Goal: Use online tool/utility: Utilize a website feature to perform a specific function

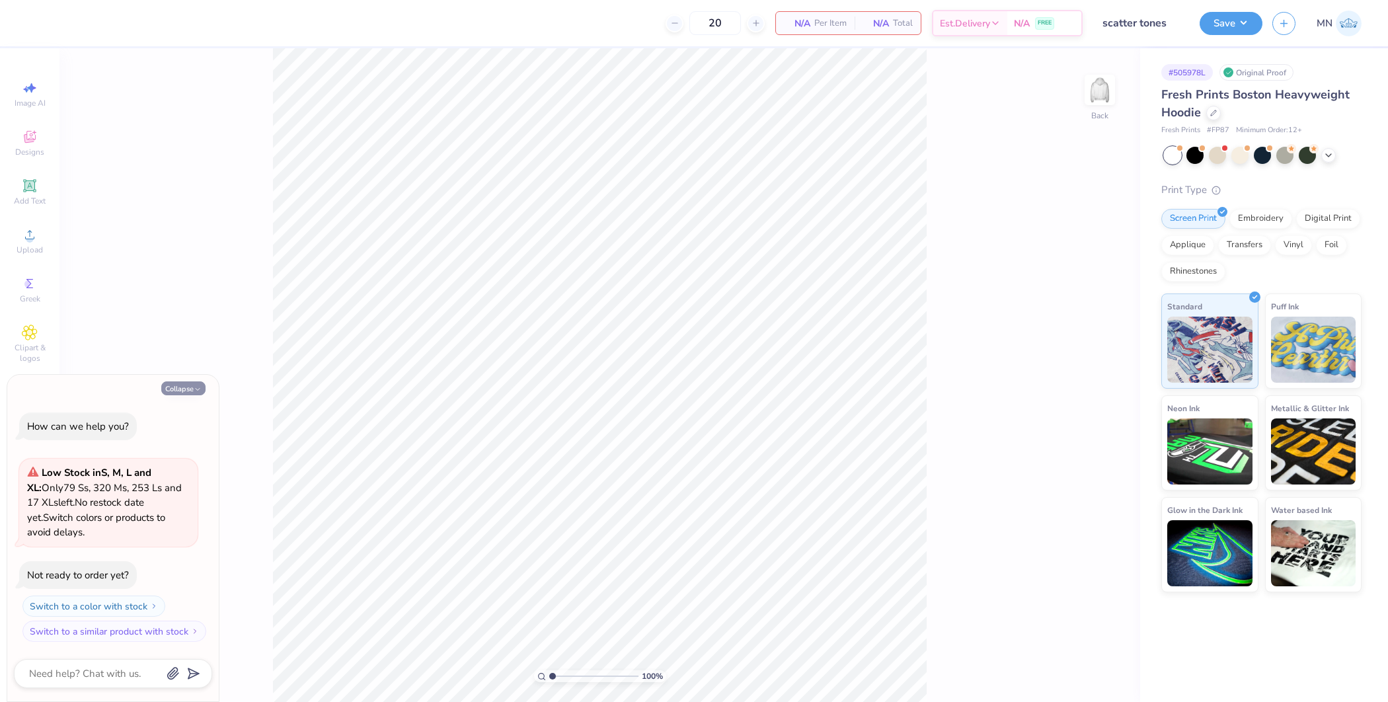
click at [199, 389] on icon "button" at bounding box center [198, 389] width 8 height 8
type textarea "x"
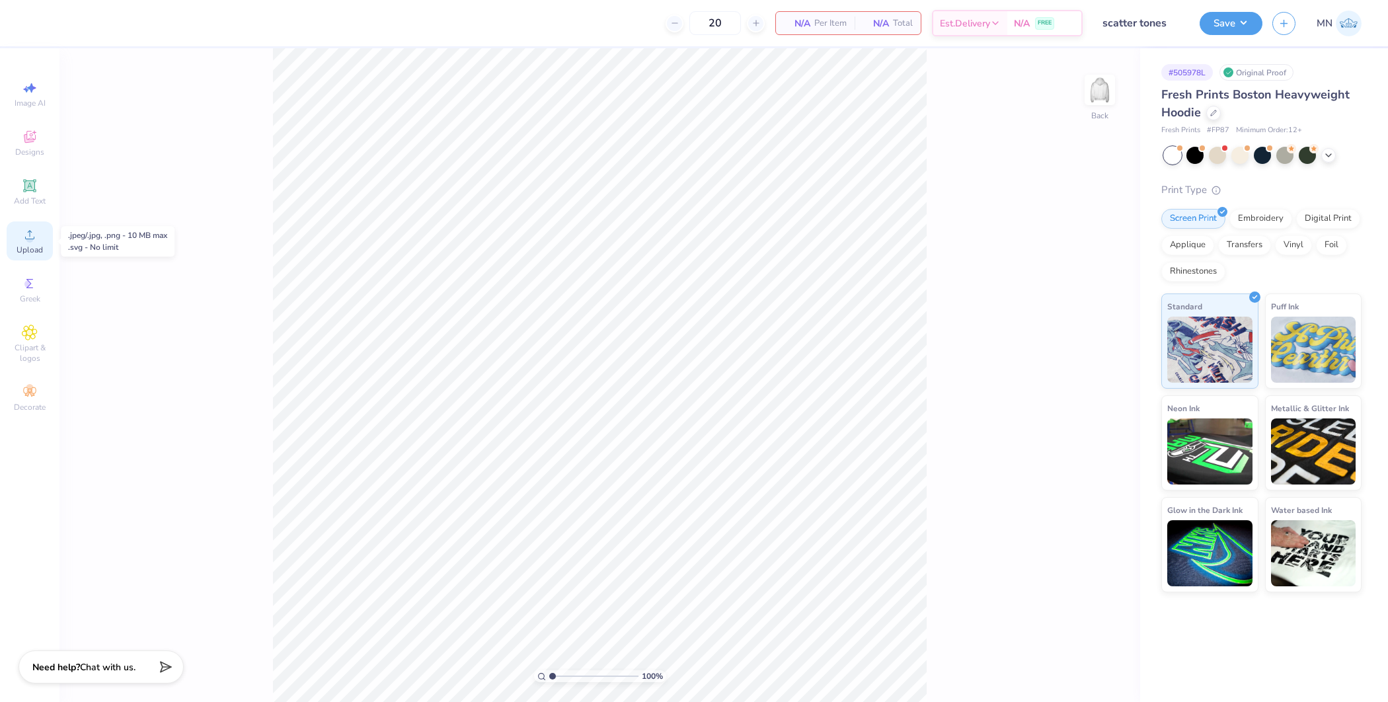
click at [32, 240] on circle at bounding box center [29, 238] width 7 height 7
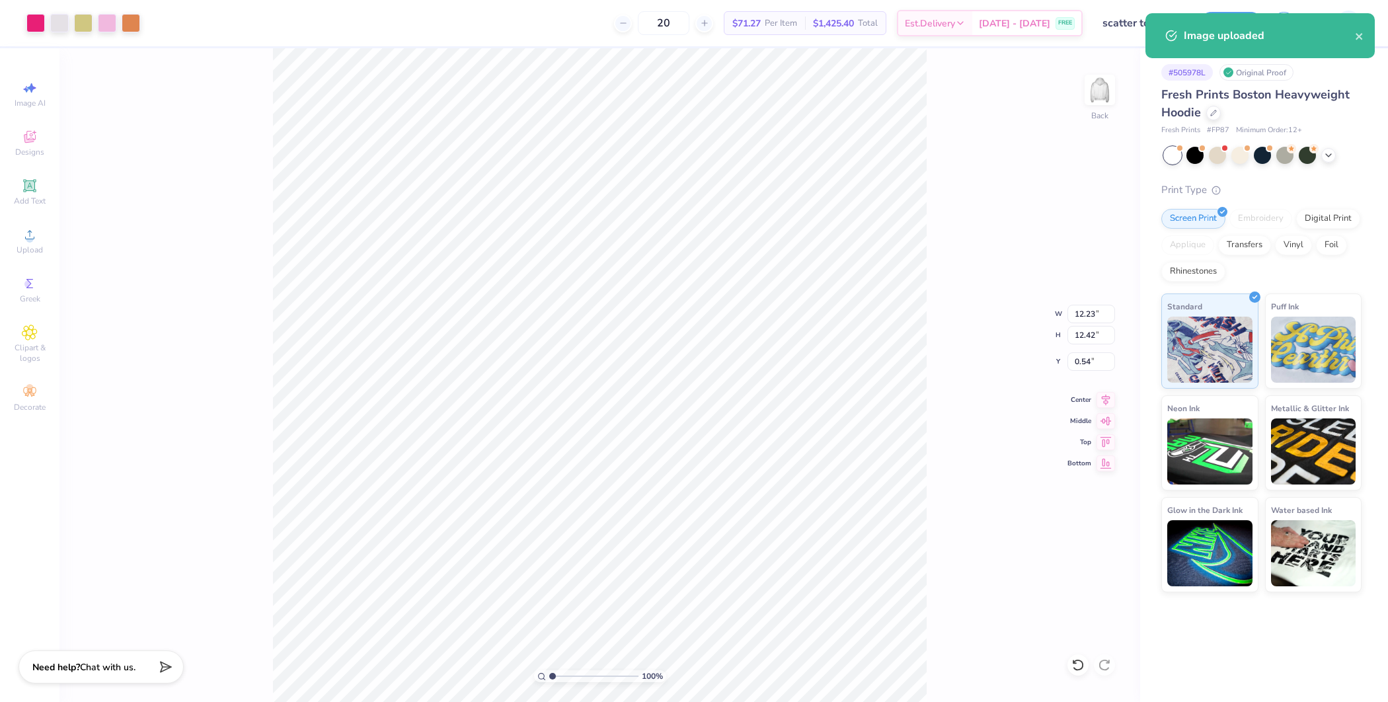
type input "5.48"
type input "5.57"
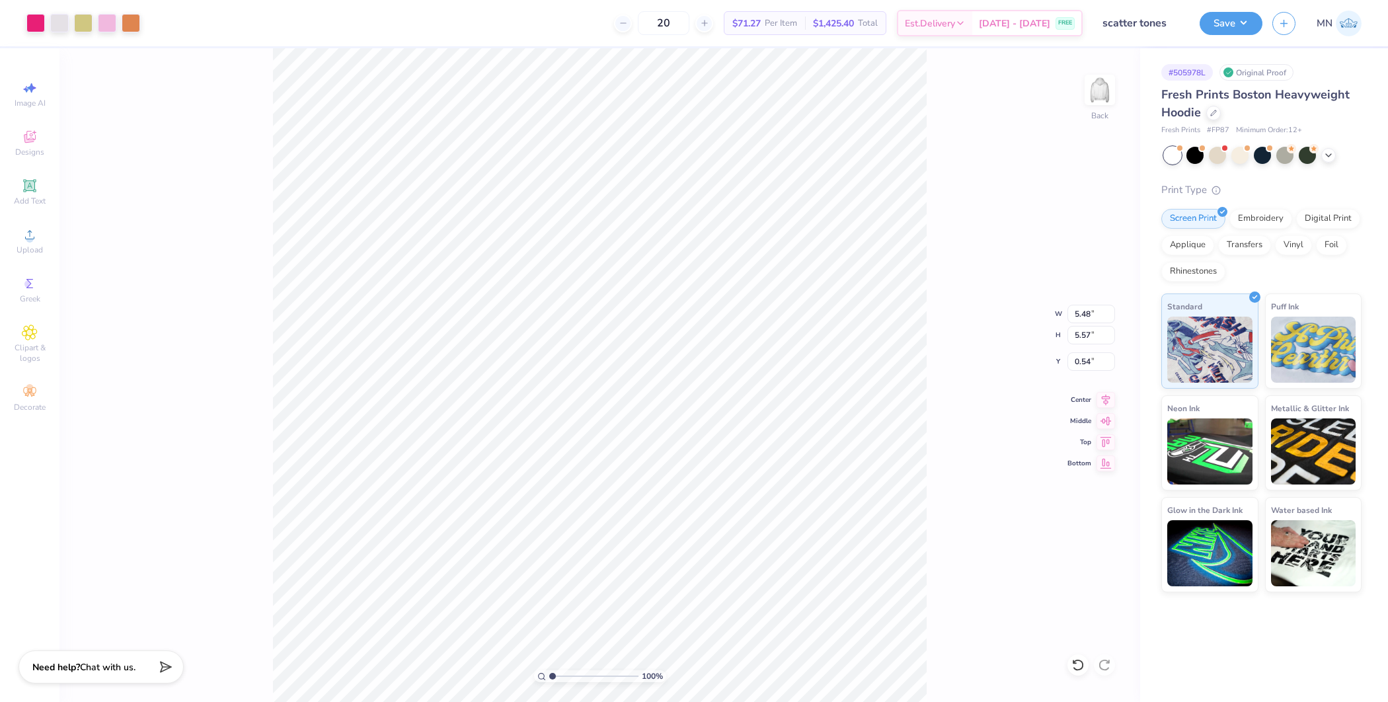
type input "2.11"
click at [26, 148] on span "Designs" at bounding box center [29, 152] width 29 height 11
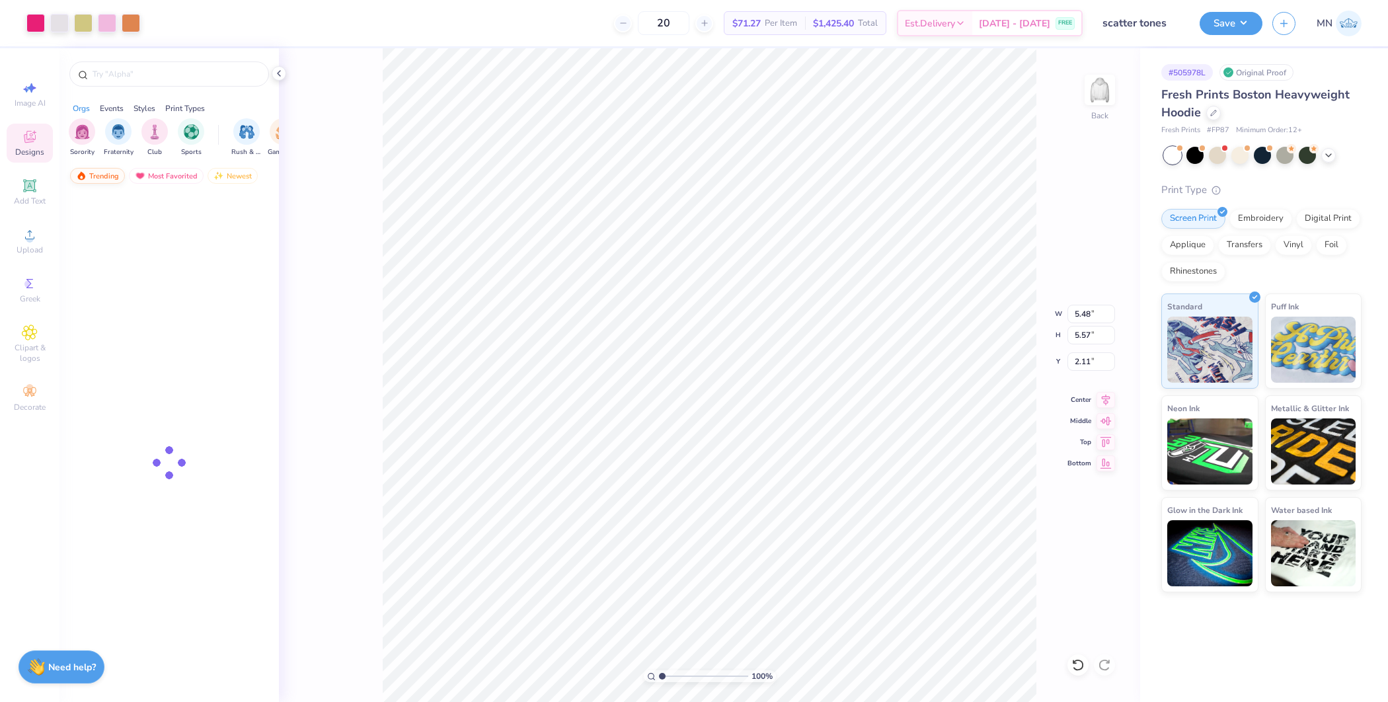
drag, startPoint x: 27, startPoint y: 191, endPoint x: 116, endPoint y: 179, distance: 90.0
click at [28, 191] on icon at bounding box center [30, 186] width 16 height 16
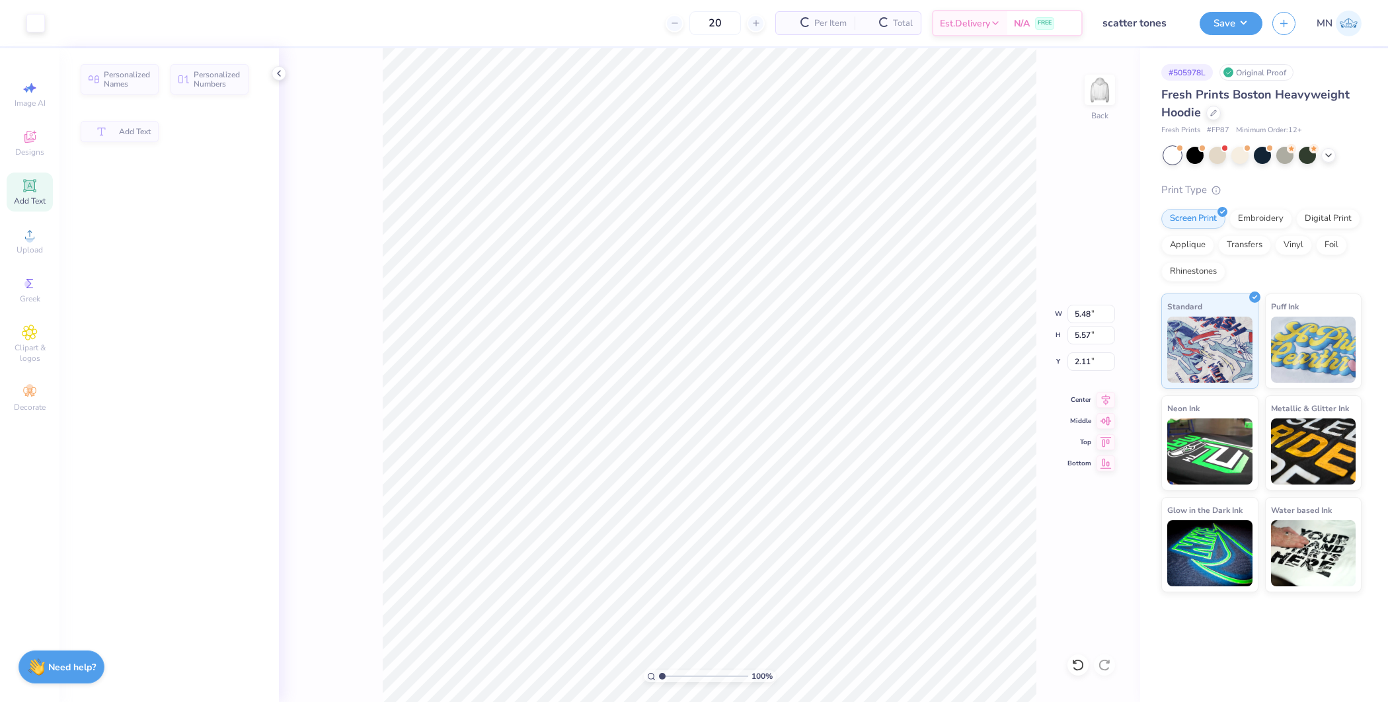
type input "7.05"
type input "2.04"
type input "5.73"
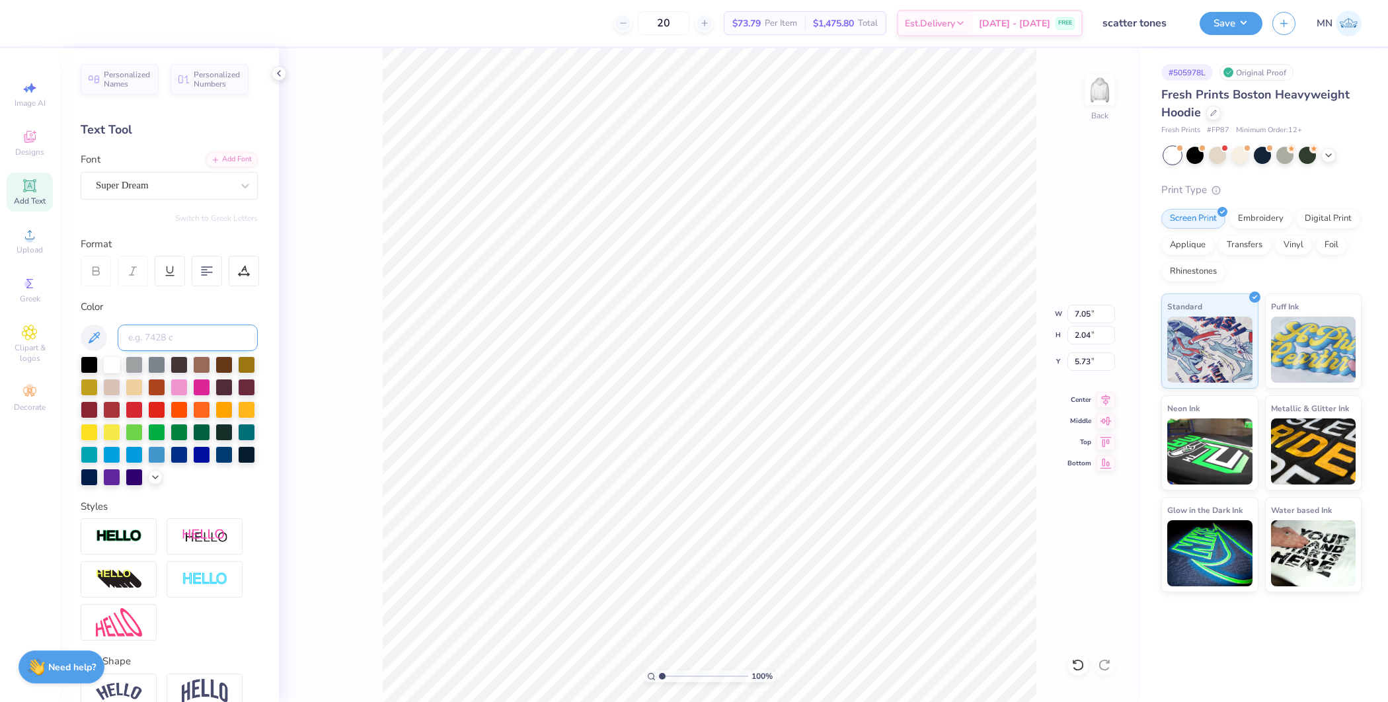
click at [181, 334] on input at bounding box center [188, 338] width 140 height 26
type input "213"
click at [209, 177] on div "Super Dream" at bounding box center [164, 185] width 139 height 20
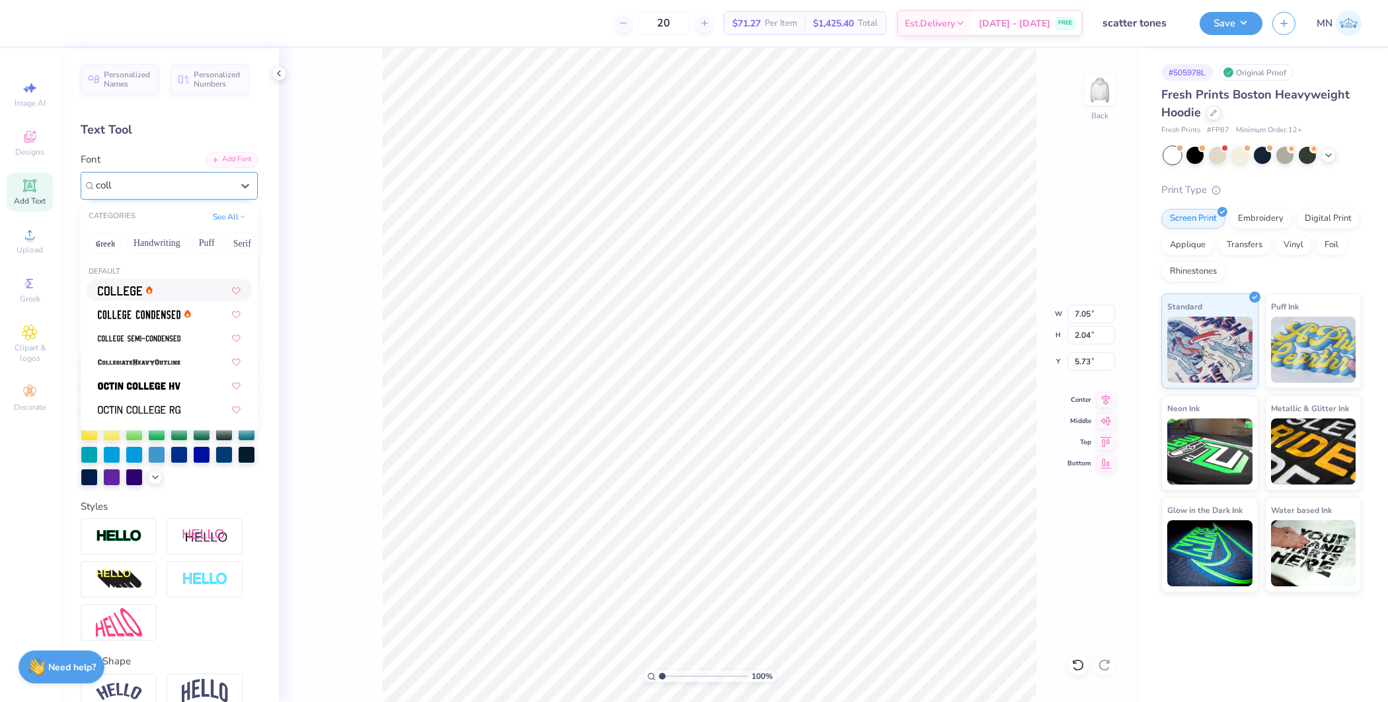
type input "coll"
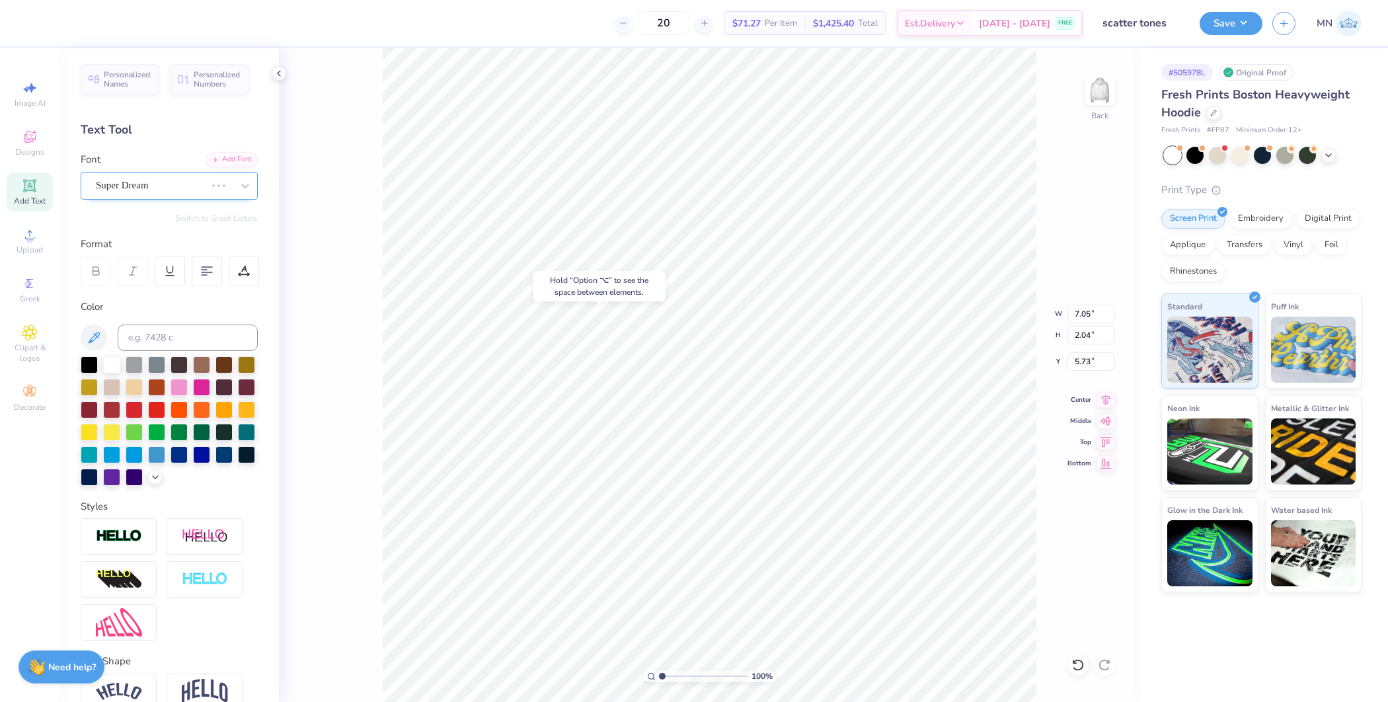
type input "7.88"
type input "6.40"
type input "1.99"
type input "7.91"
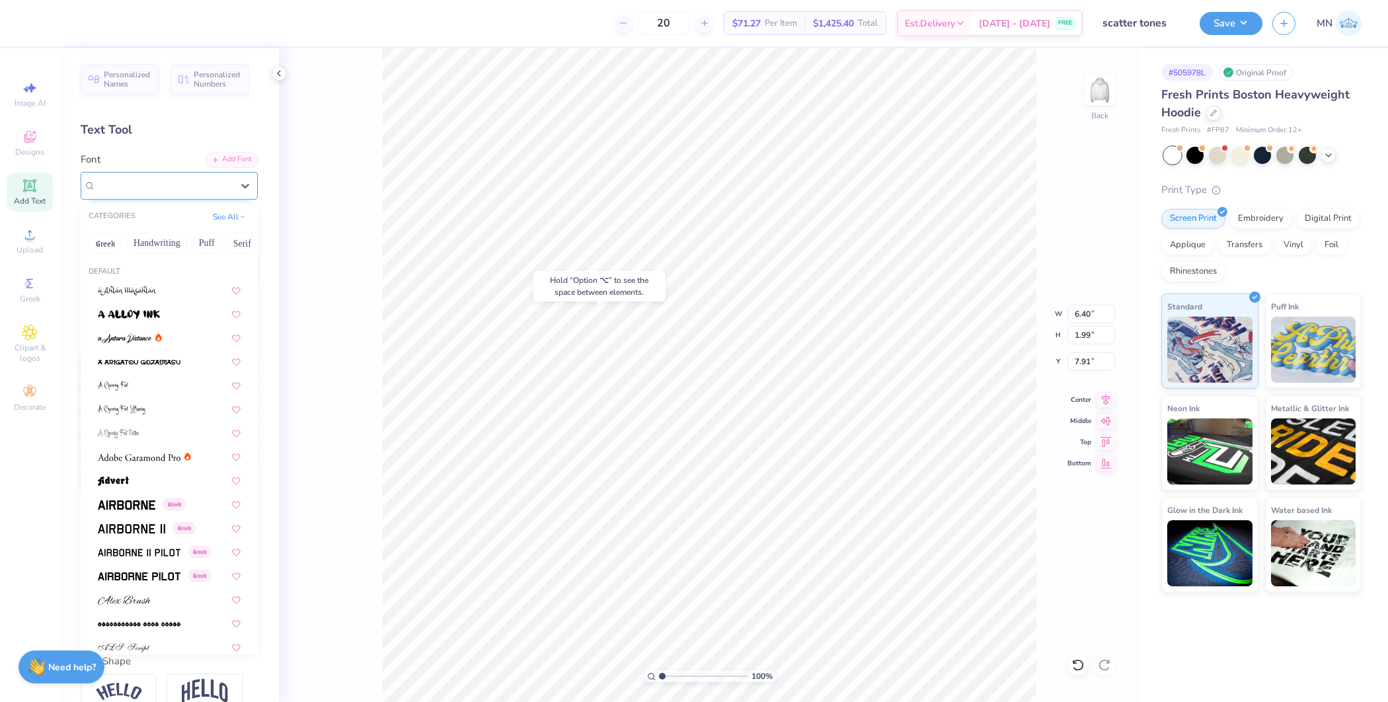
click at [188, 183] on div "College" at bounding box center [164, 185] width 139 height 20
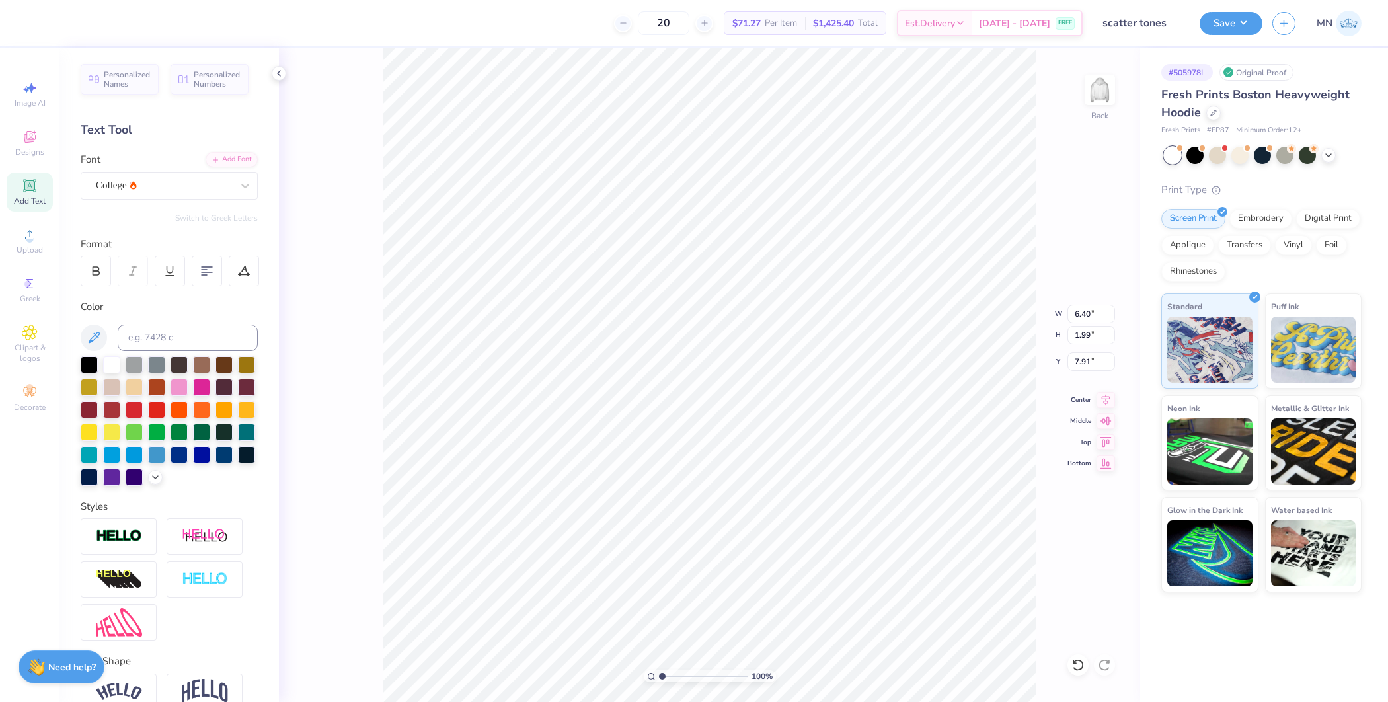
scroll to position [13, 1]
paste textarea "Scatter Tones"
type textarea "Scatter Tones"
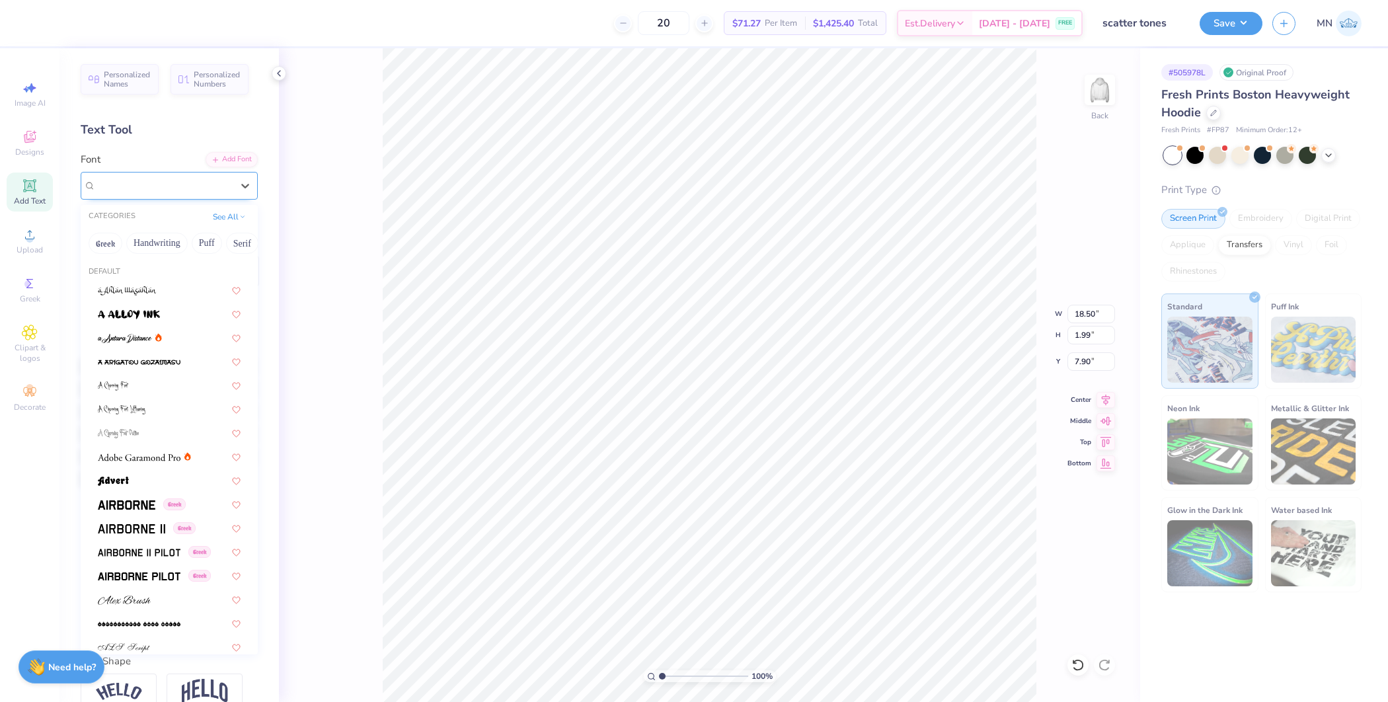
click at [191, 194] on div "College" at bounding box center [164, 185] width 139 height 20
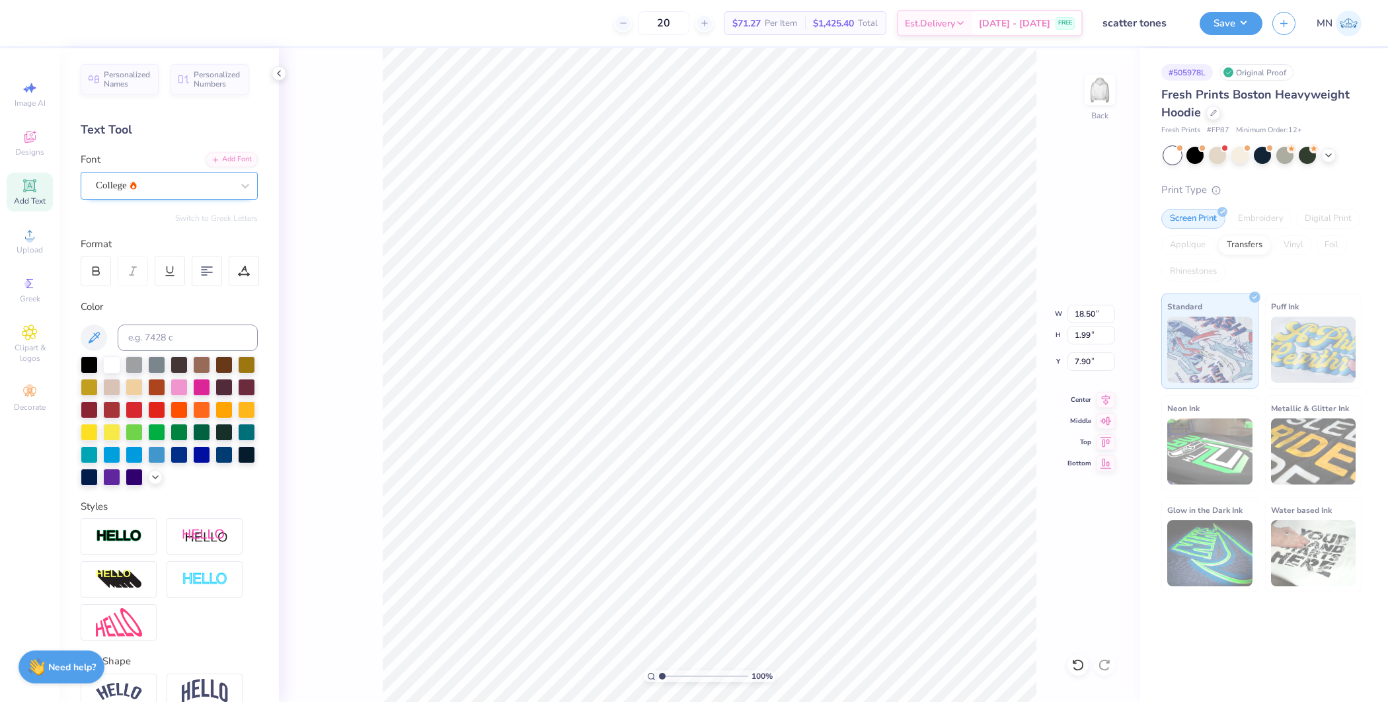
click at [155, 188] on div "College" at bounding box center [164, 185] width 139 height 20
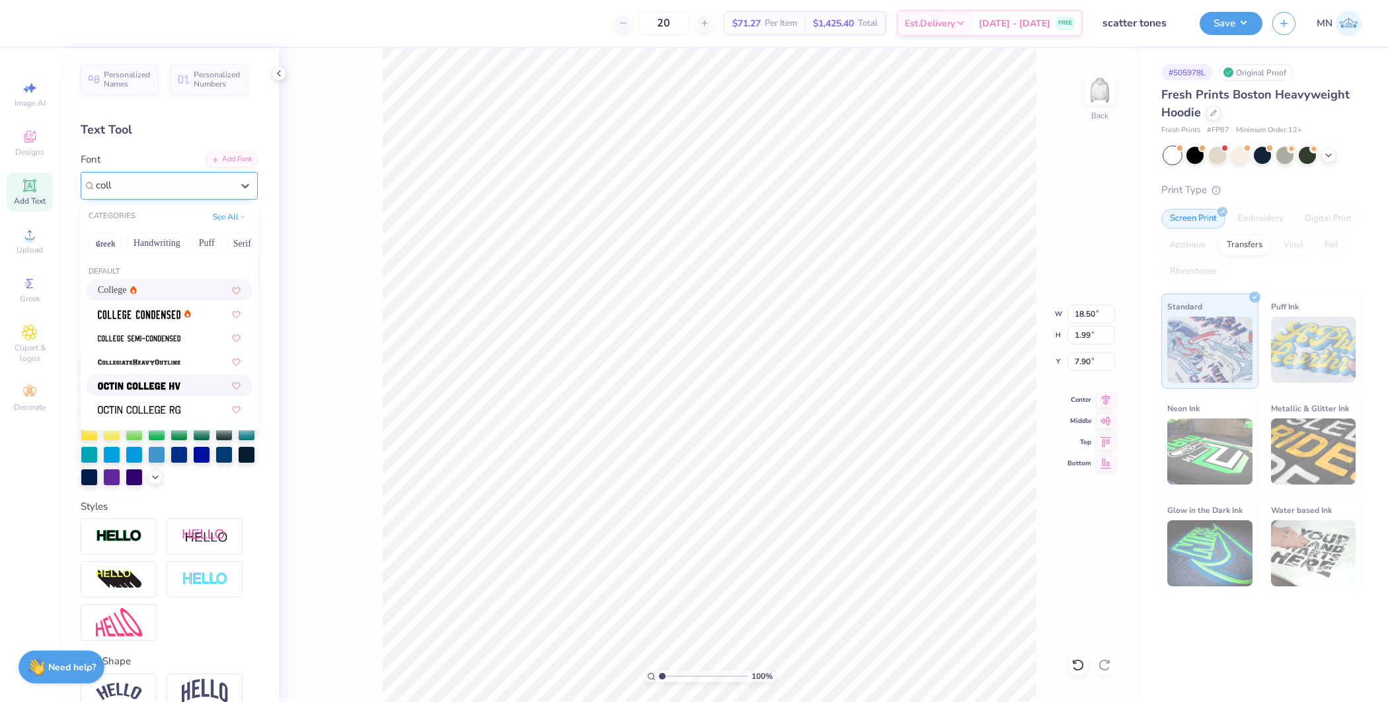
click at [119, 376] on div at bounding box center [169, 385] width 167 height 22
type input "coll"
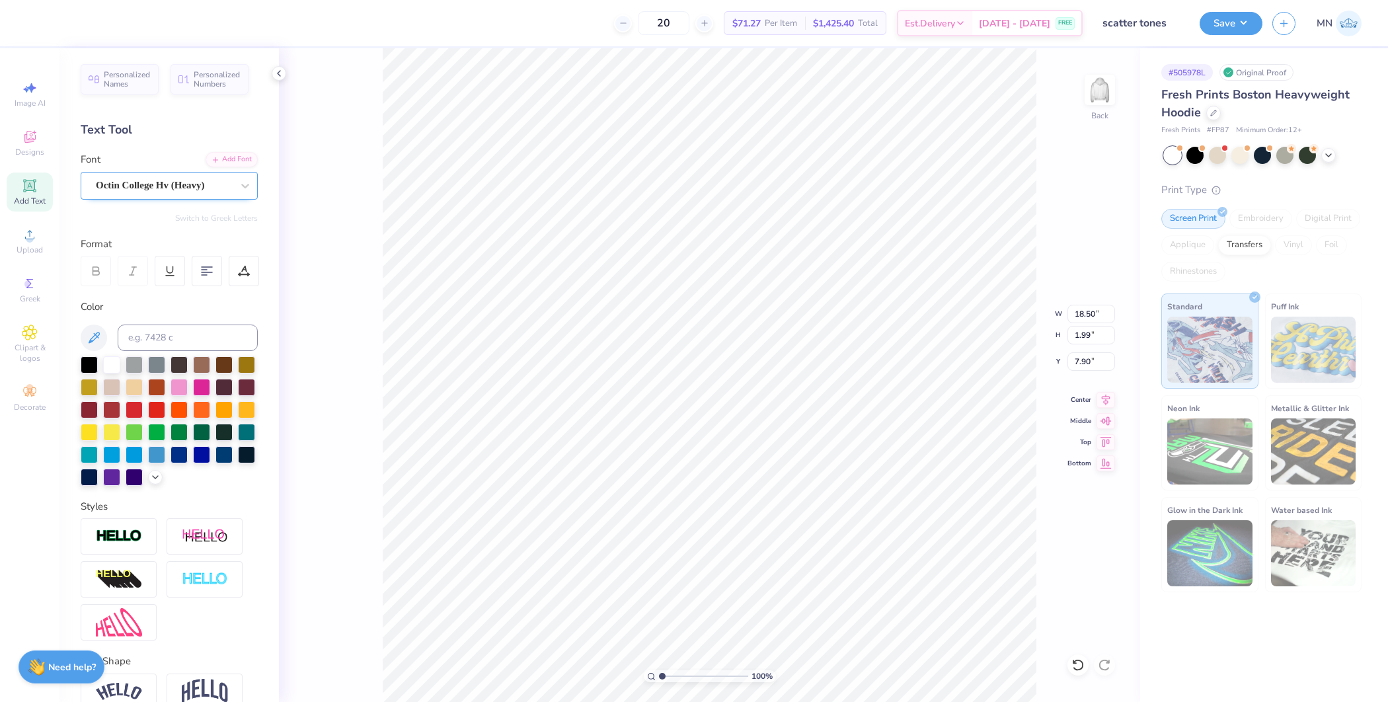
click at [196, 187] on div "Octin College Hv (Heavy)" at bounding box center [164, 185] width 139 height 20
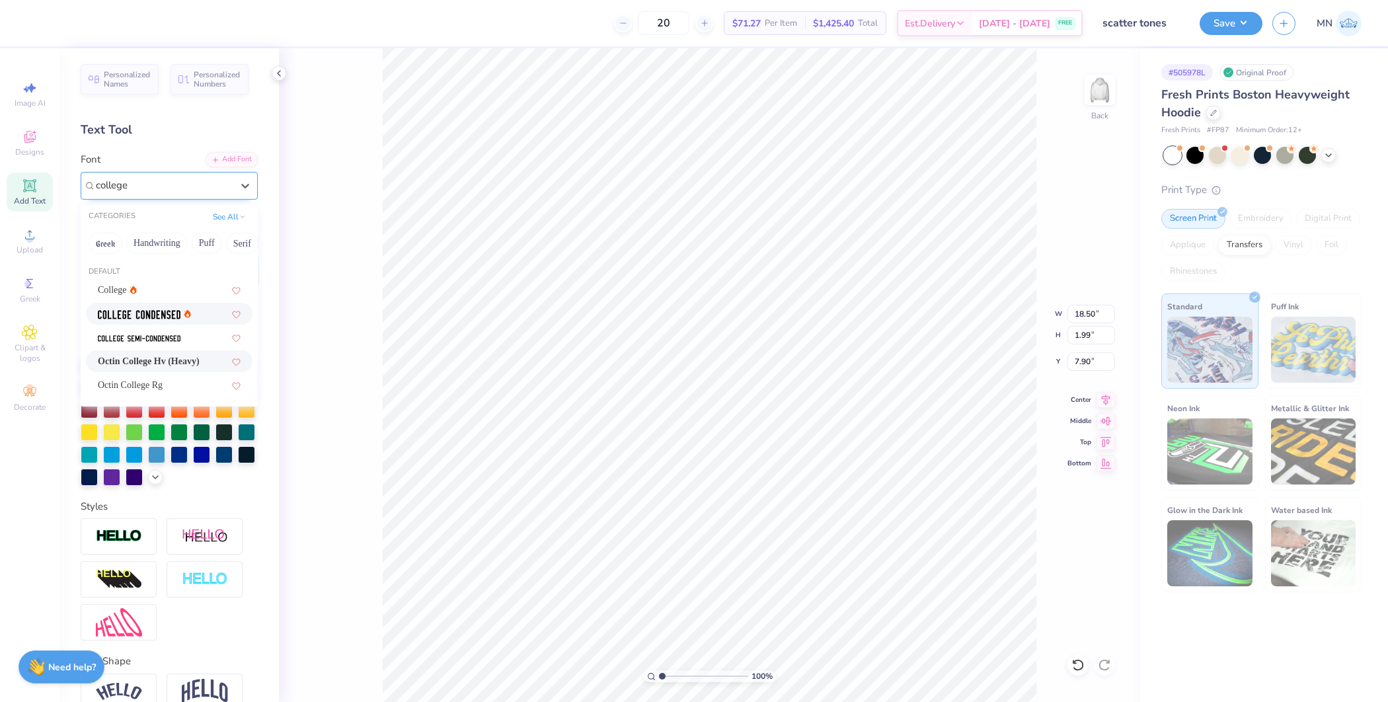
click at [173, 309] on span at bounding box center [139, 314] width 83 height 14
type input "college"
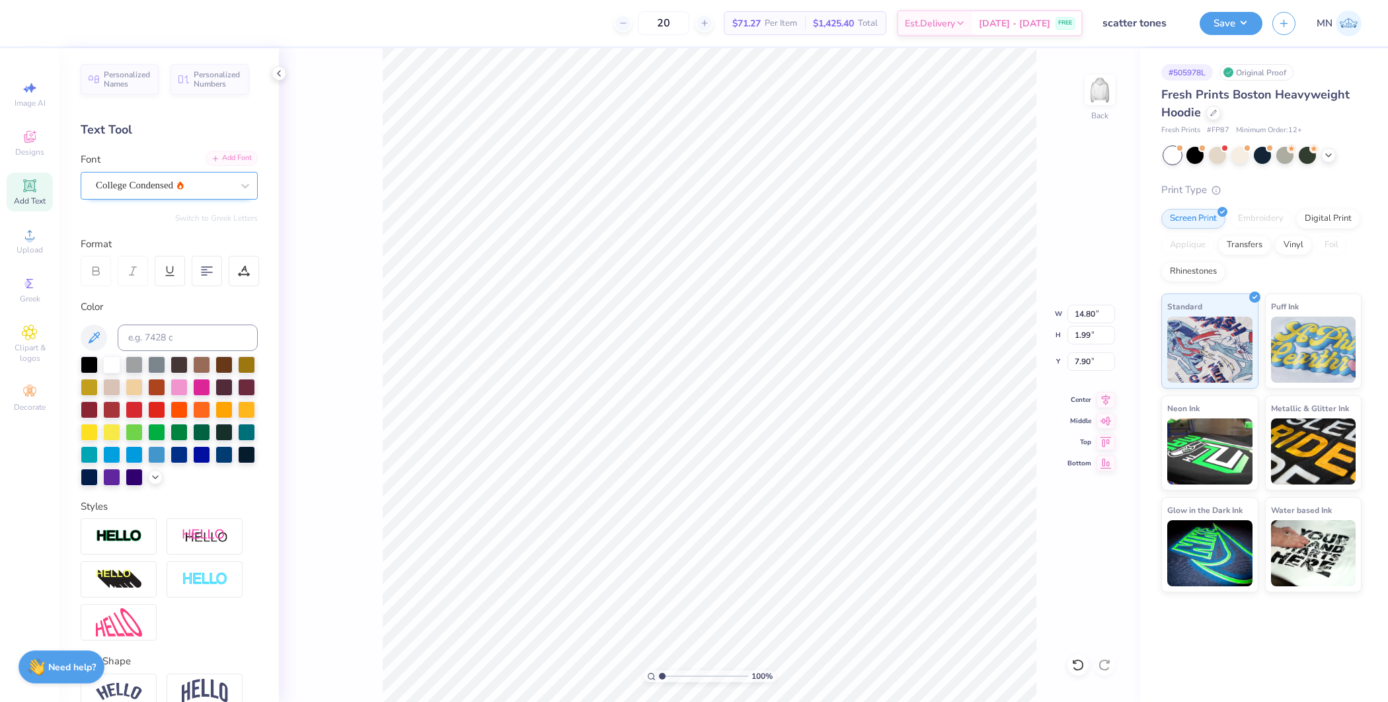
click at [214, 157] on div "Add Font" at bounding box center [232, 158] width 52 height 15
type input "7.78"
type input "2.11"
click at [32, 241] on icon at bounding box center [30, 235] width 16 height 16
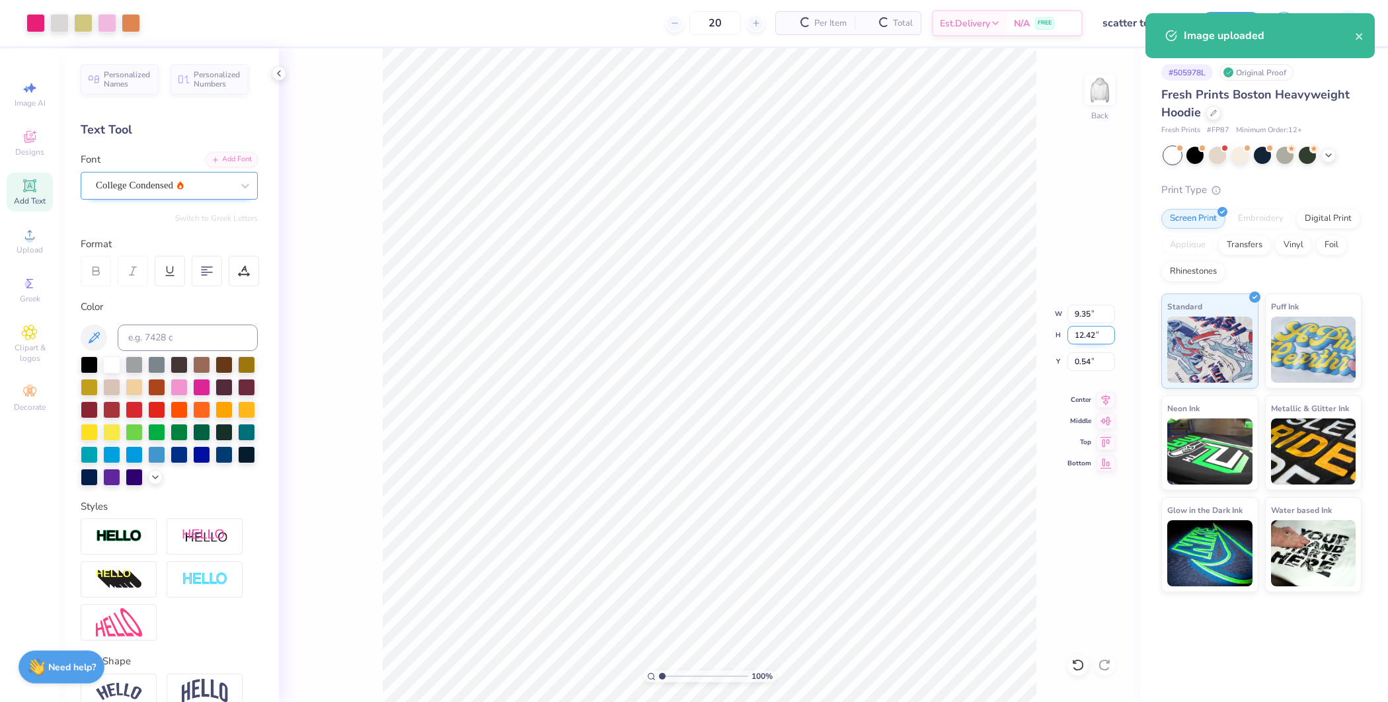
click at [1090, 334] on input "12.42" at bounding box center [1092, 335] width 48 height 19
type input "9"
type input "6.77"
type input "9.00"
type input "2.25"
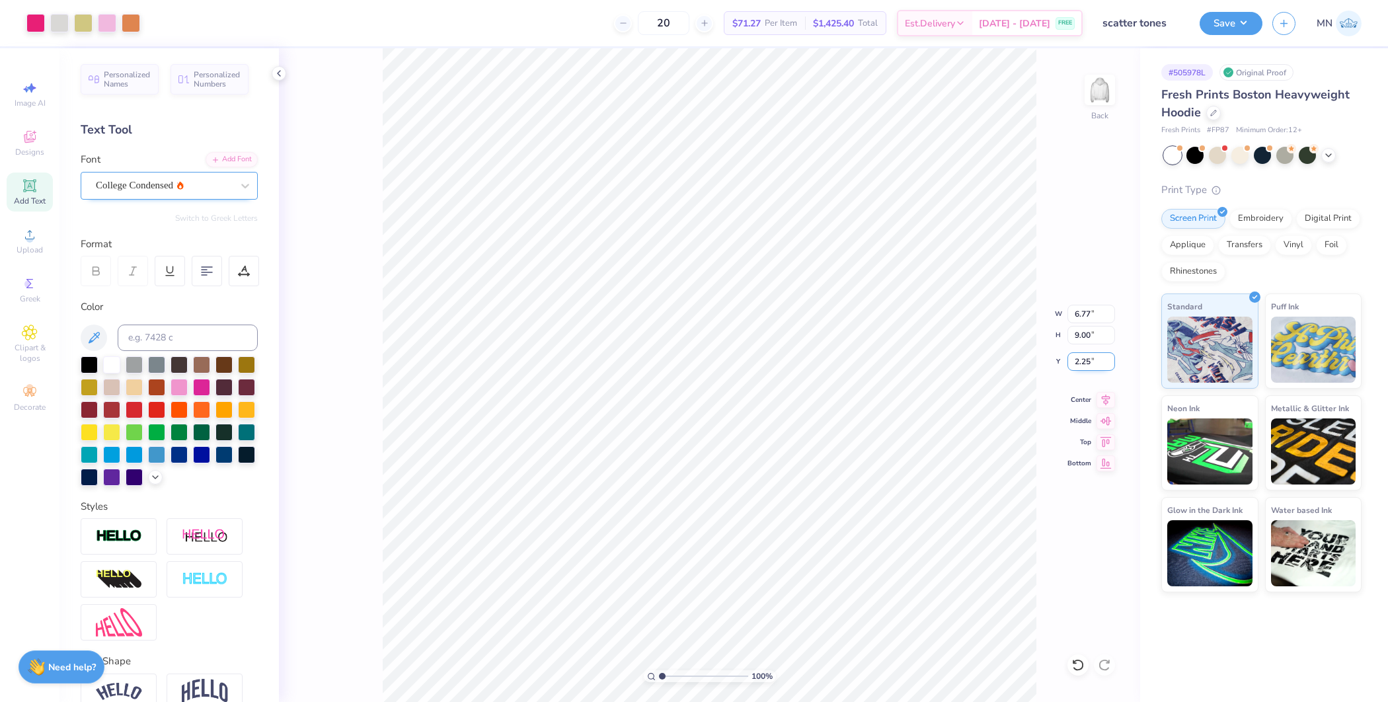
click at [1078, 362] on input "2.25" at bounding box center [1092, 361] width 48 height 19
click at [1084, 336] on input "9.00" at bounding box center [1092, 335] width 48 height 19
type input "8"
type input "6.02"
type input "8.00"
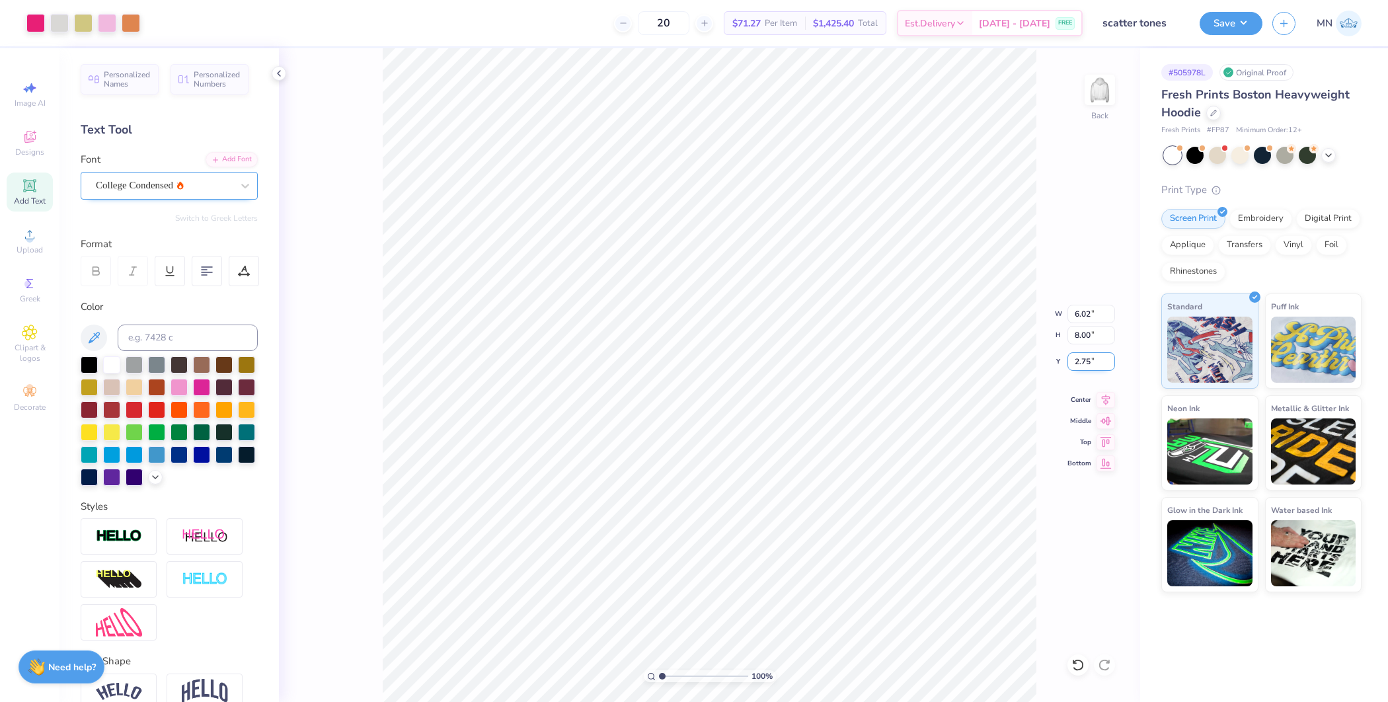
click at [1083, 359] on input "2.75" at bounding box center [1092, 361] width 48 height 19
type input "2.50"
click at [1230, 22] on button "Save" at bounding box center [1231, 21] width 63 height 23
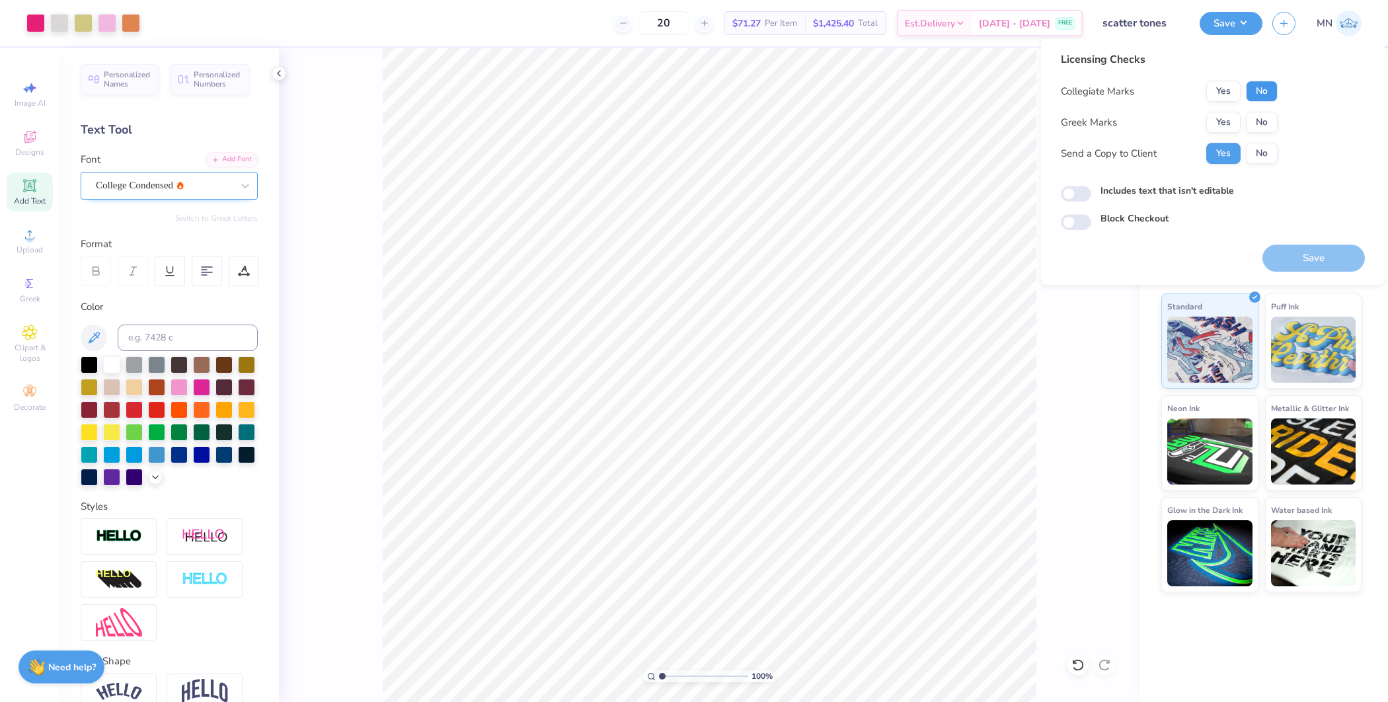
click at [1265, 87] on button "No" at bounding box center [1262, 91] width 32 height 21
click at [1260, 119] on button "No" at bounding box center [1262, 122] width 32 height 21
click at [1304, 267] on button "Save" at bounding box center [1314, 258] width 102 height 27
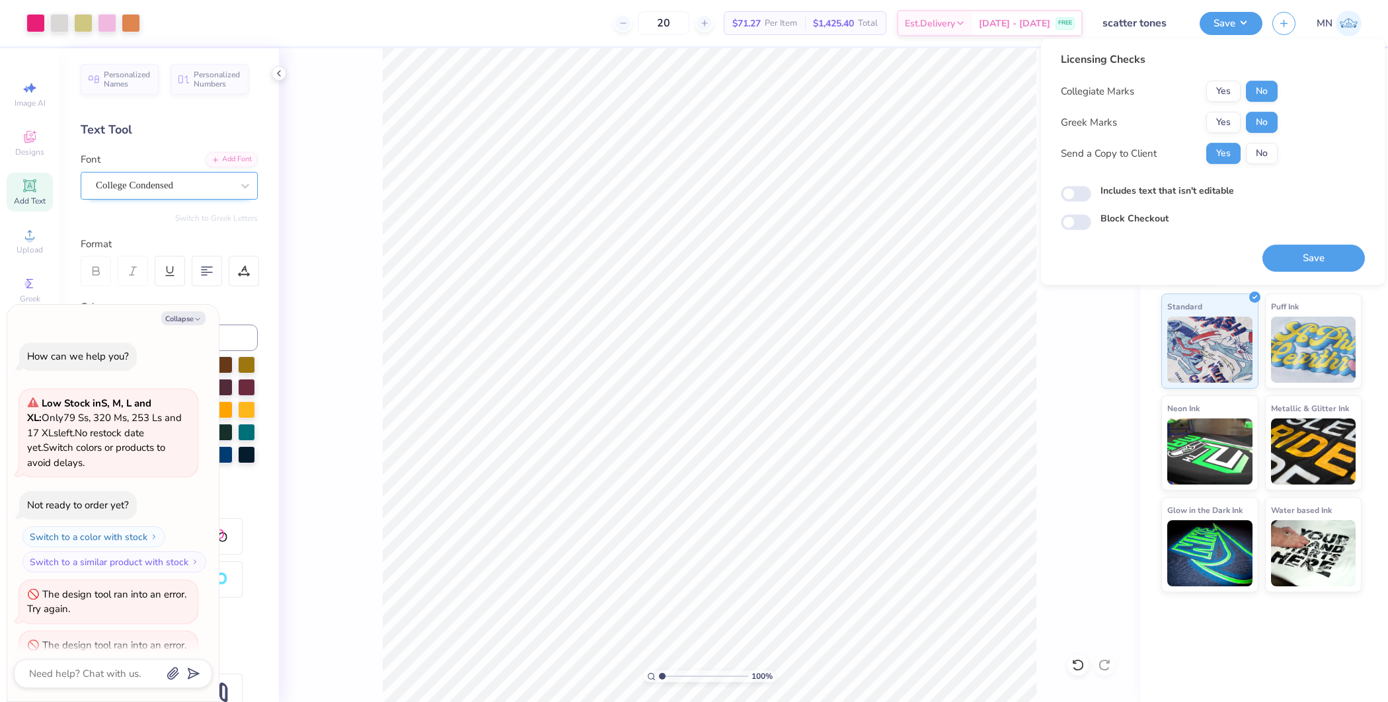
type textarea "x"
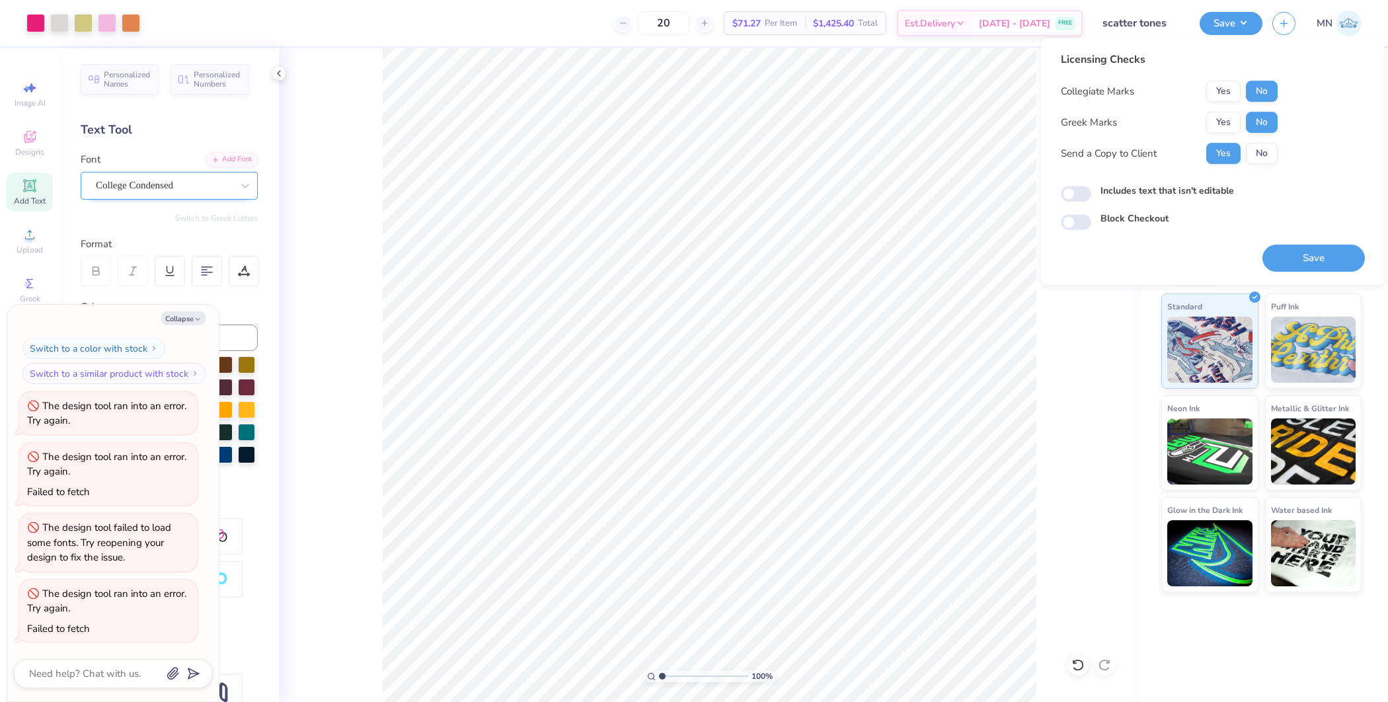
click at [1322, 255] on button "Save" at bounding box center [1314, 258] width 102 height 27
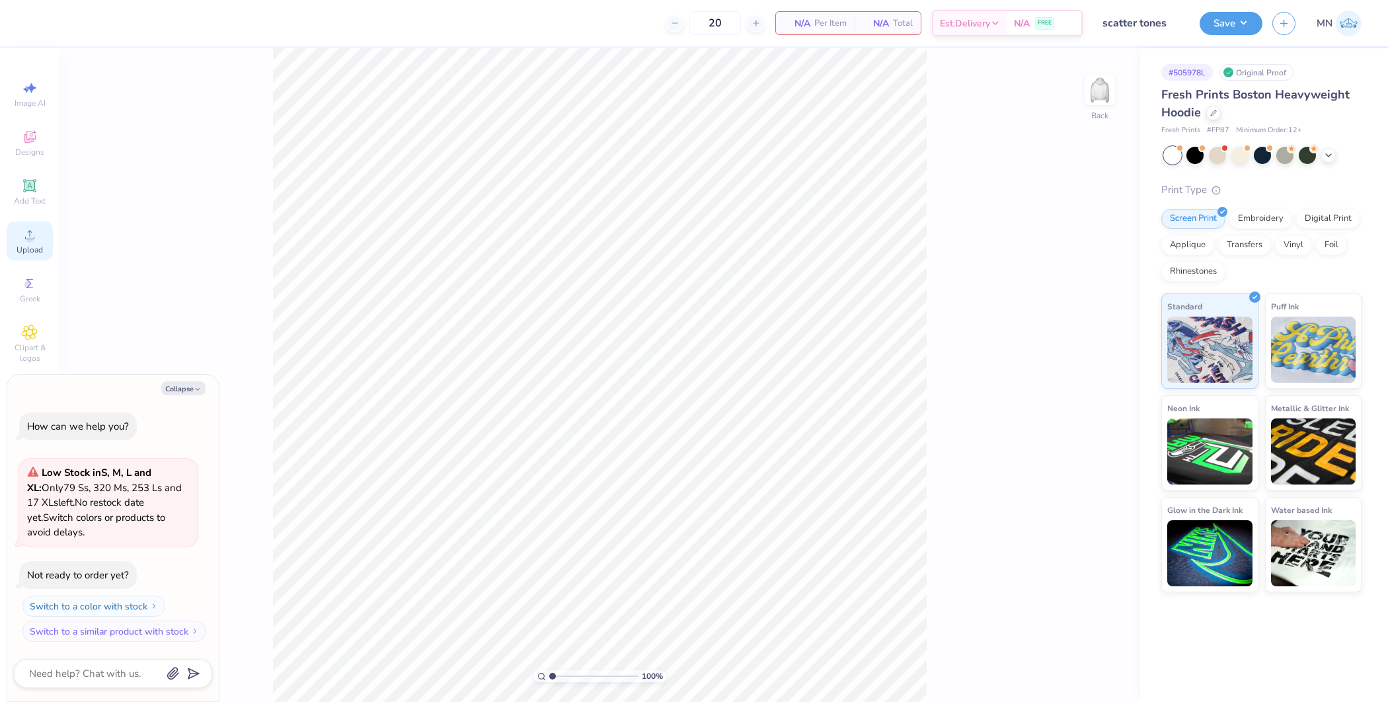
click at [22, 245] on span "Upload" at bounding box center [30, 250] width 26 height 11
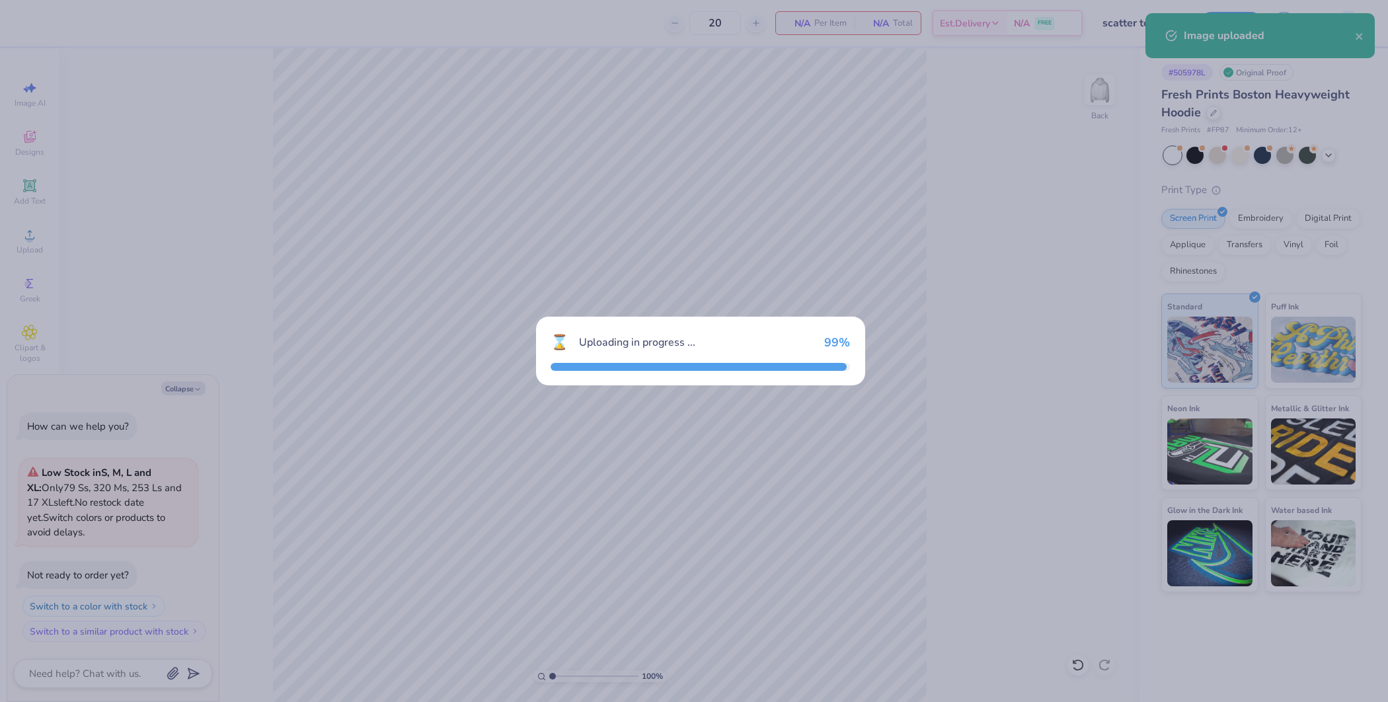
type textarea "x"
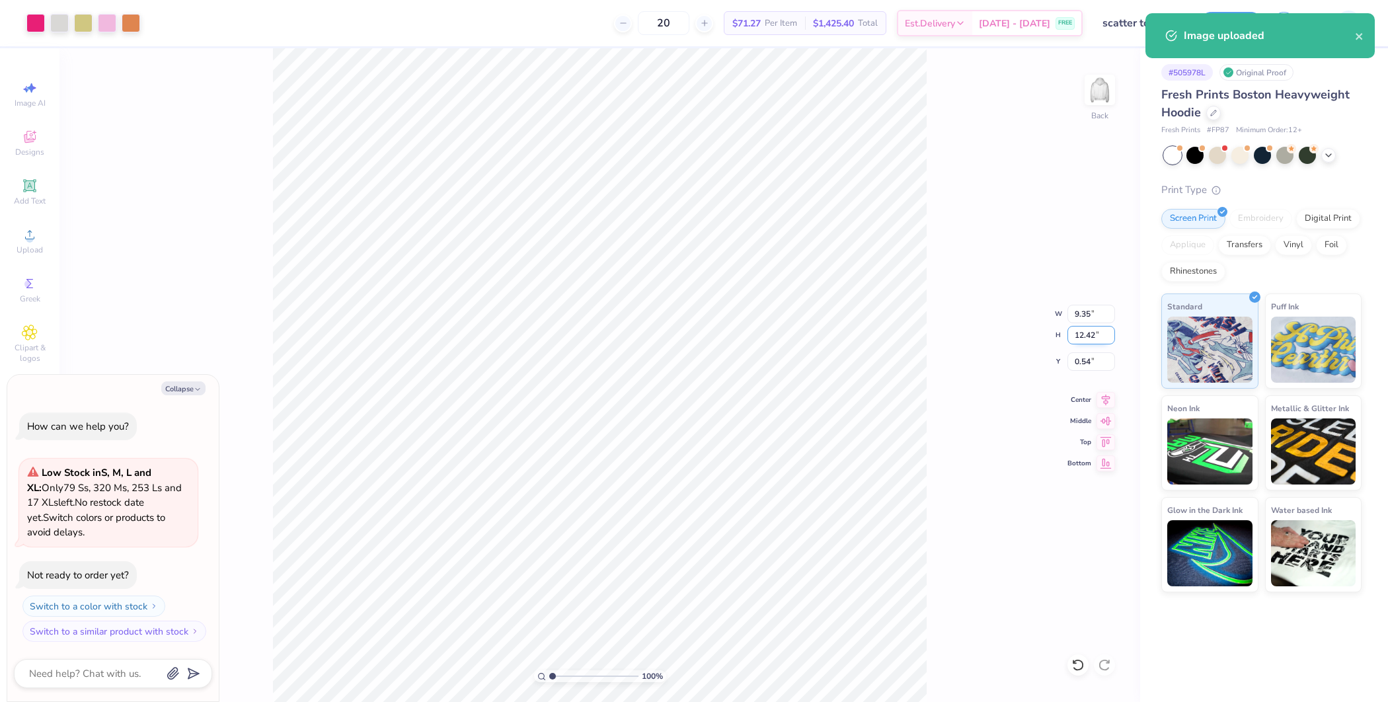
click at [1084, 339] on input "12.42" at bounding box center [1092, 335] width 48 height 19
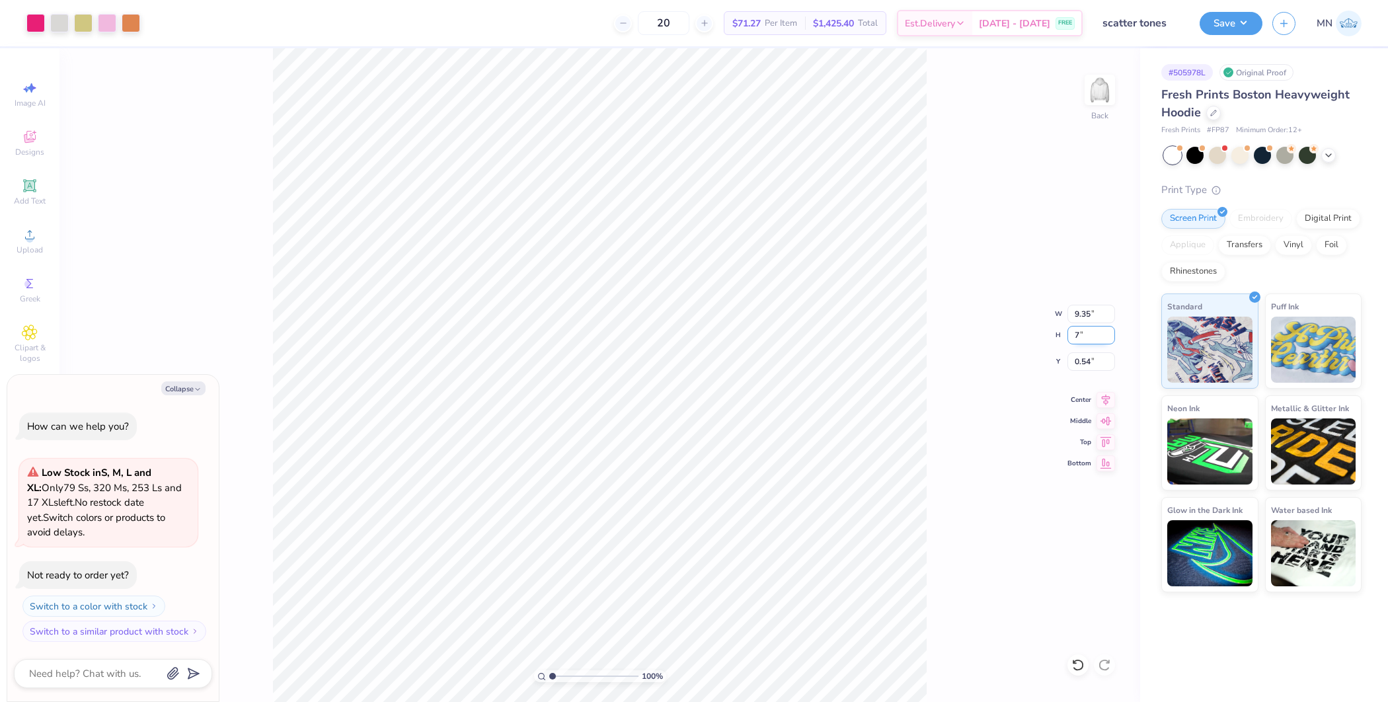
type input "7"
type textarea "x"
type input "5.27"
type input "7.00"
type input "3.25"
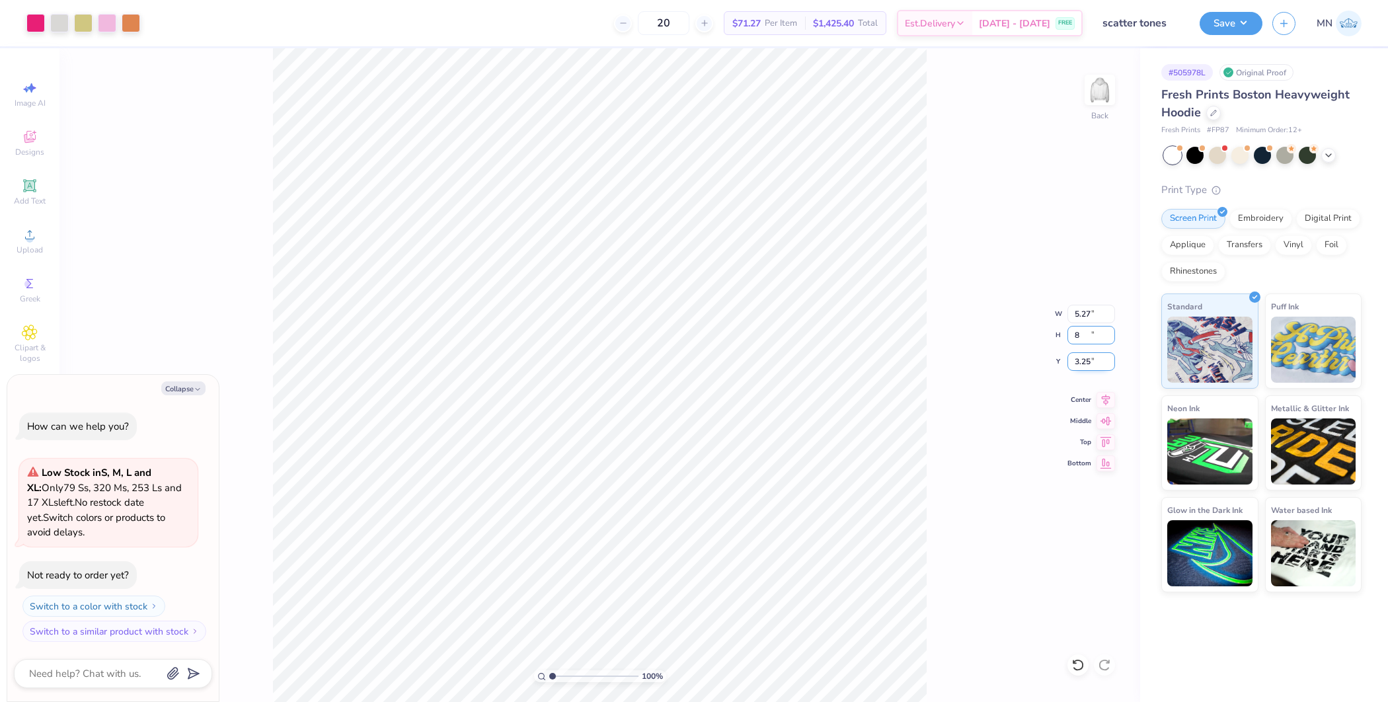
type input "8"
type textarea "x"
type input "6.02"
type input "8.00"
click at [1089, 365] on input "2.75" at bounding box center [1092, 361] width 48 height 19
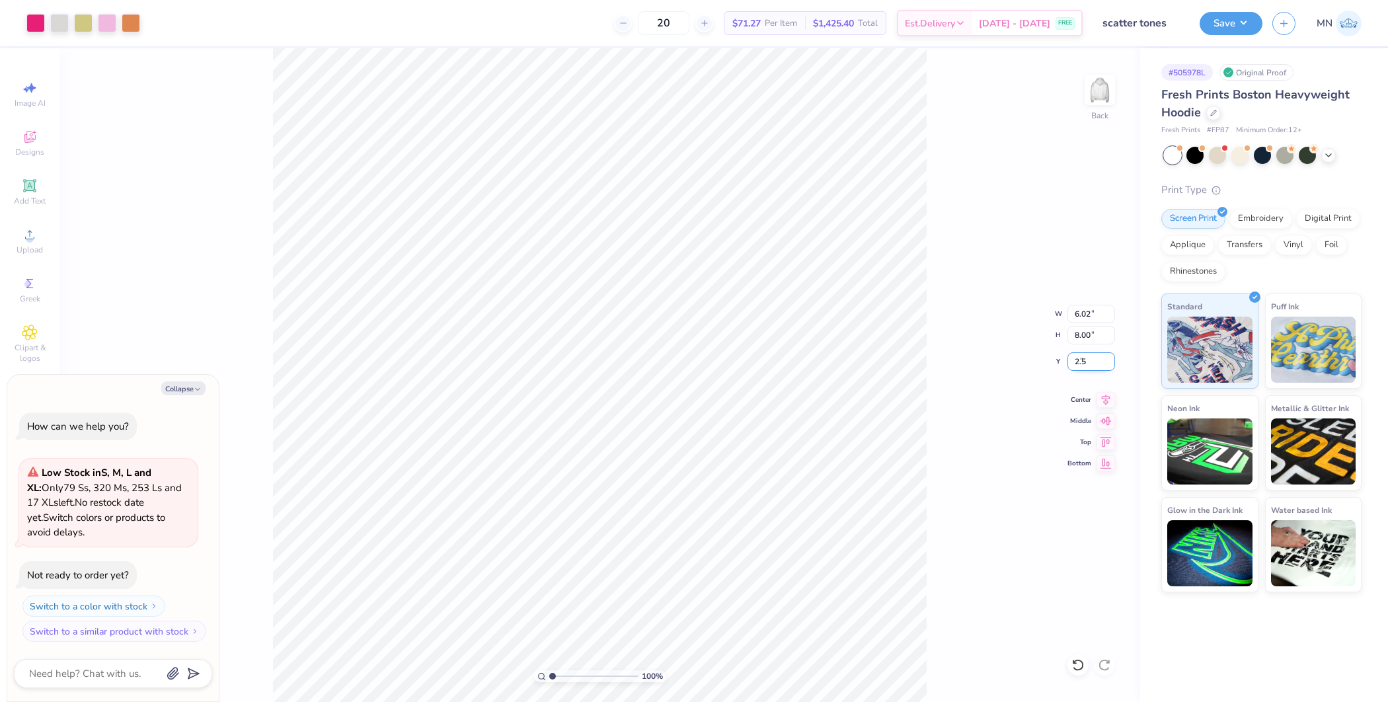
type input "2.5"
type textarea "x"
type input "2.50"
type textarea "x"
type input "2.48"
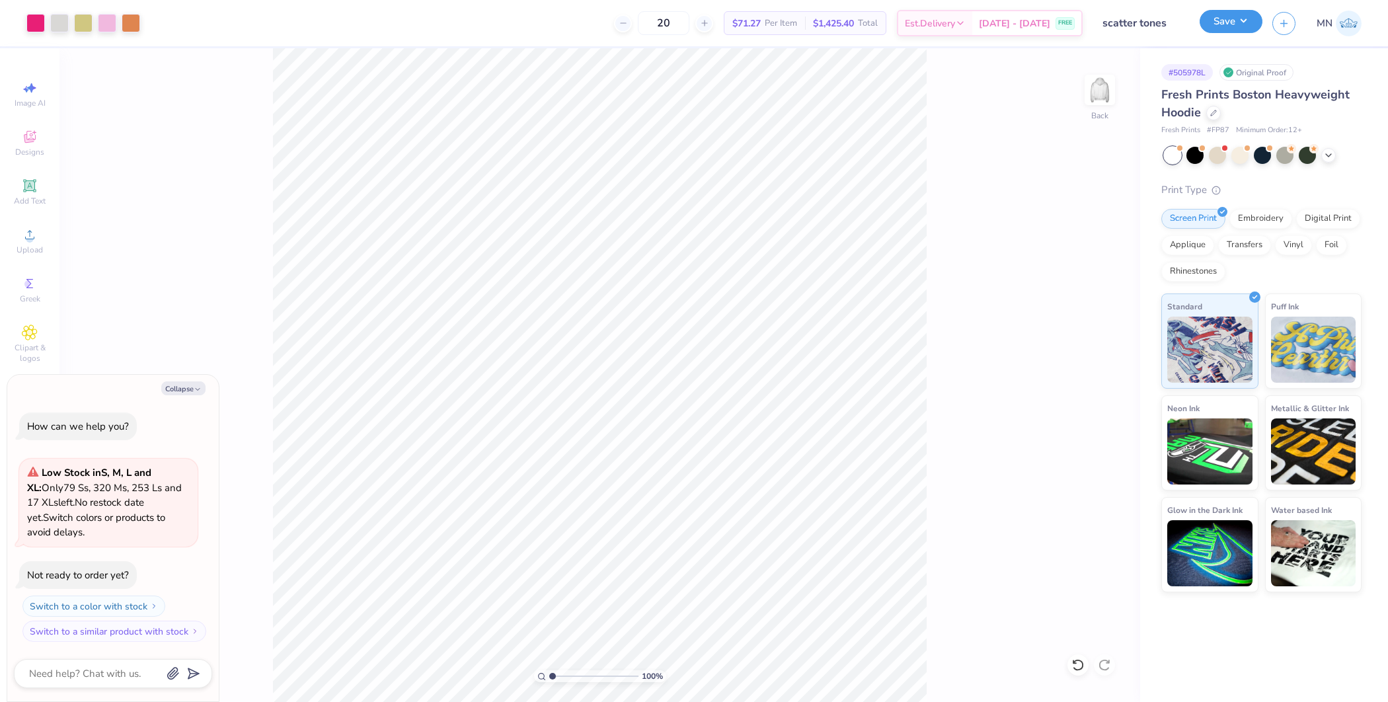
click at [1238, 27] on button "Save" at bounding box center [1231, 21] width 63 height 23
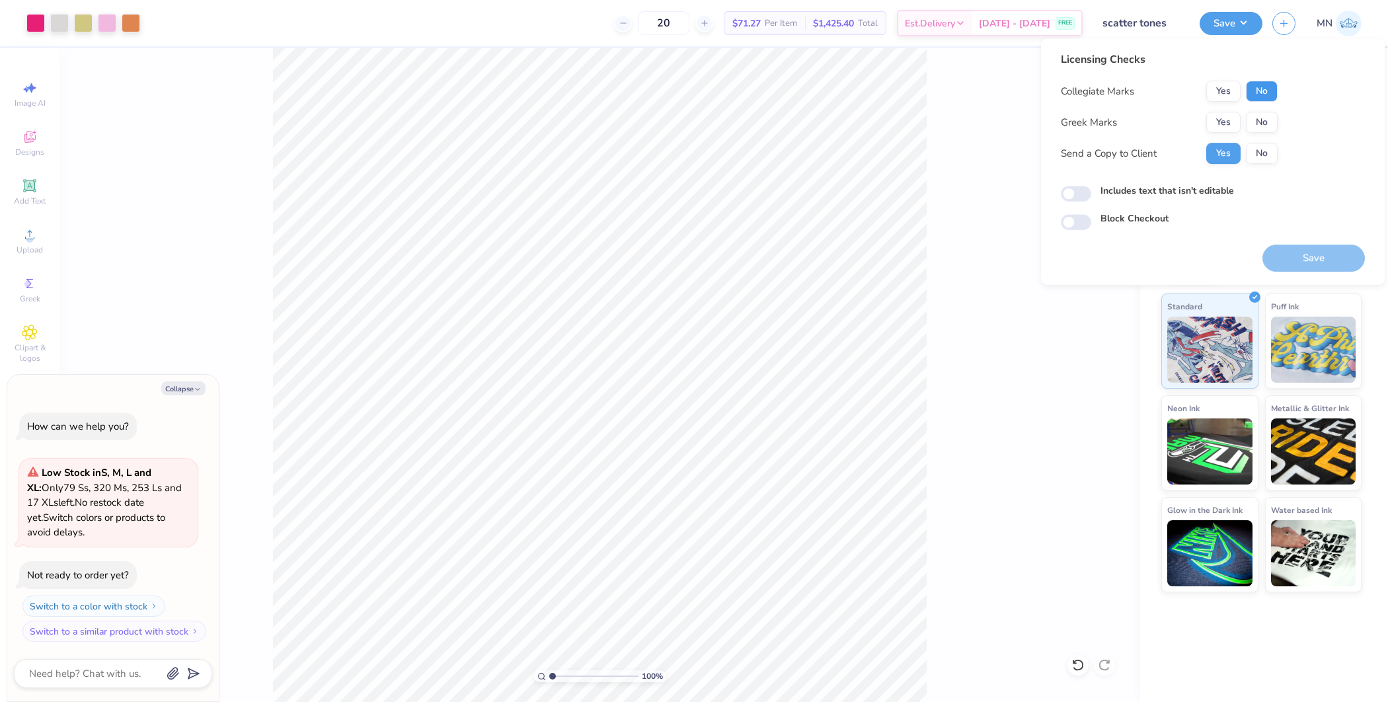
click at [1263, 83] on button "No" at bounding box center [1262, 91] width 32 height 21
click at [1263, 128] on button "No" at bounding box center [1262, 122] width 32 height 21
click at [1312, 257] on button "Save" at bounding box center [1314, 258] width 102 height 27
type textarea "x"
